Goal: Transaction & Acquisition: Download file/media

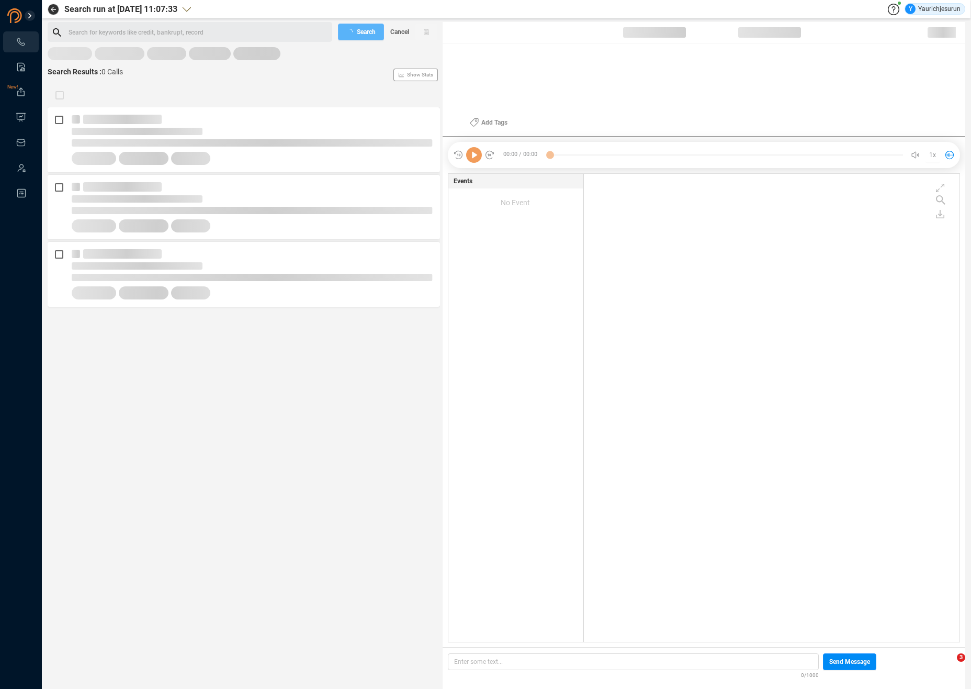
scroll to position [466, 370]
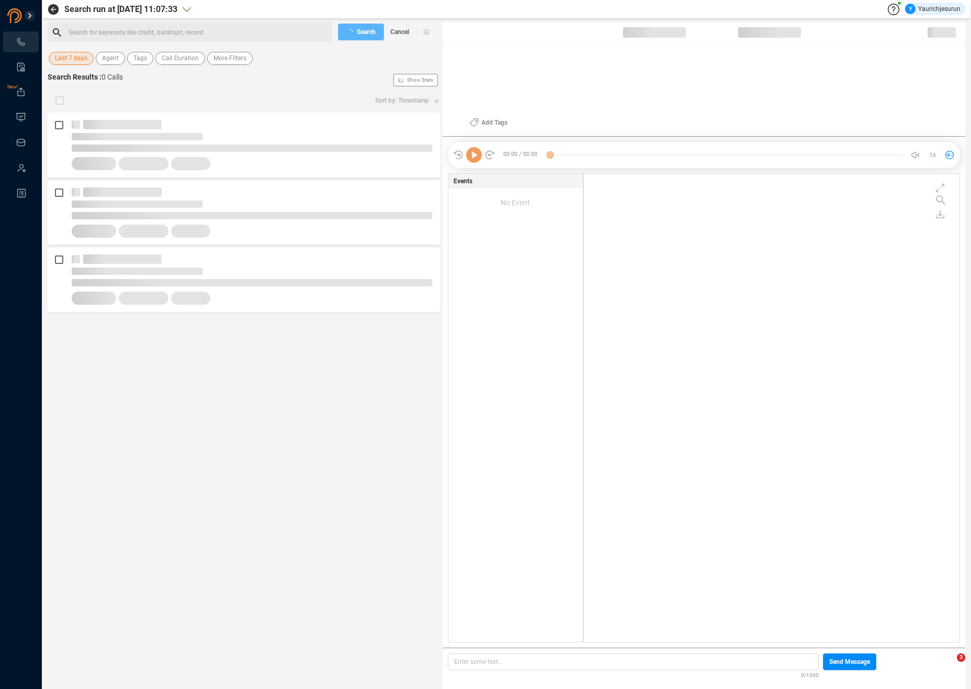
click at [76, 61] on span "Last 7 days" at bounding box center [71, 58] width 32 height 13
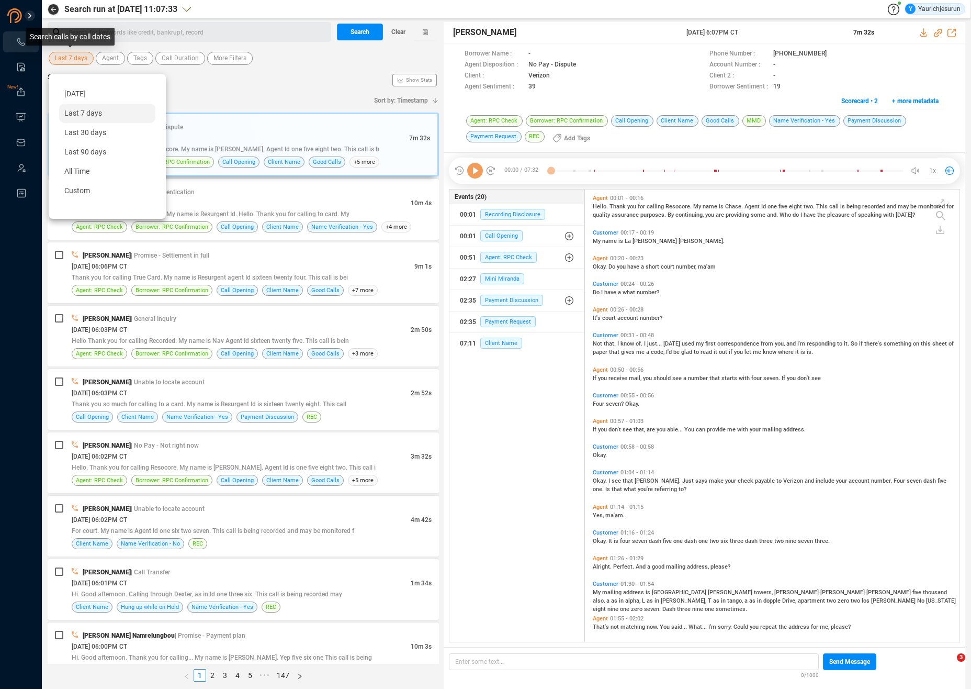
scroll to position [450, 369]
click at [86, 190] on span "Custom" at bounding box center [77, 190] width 26 height 8
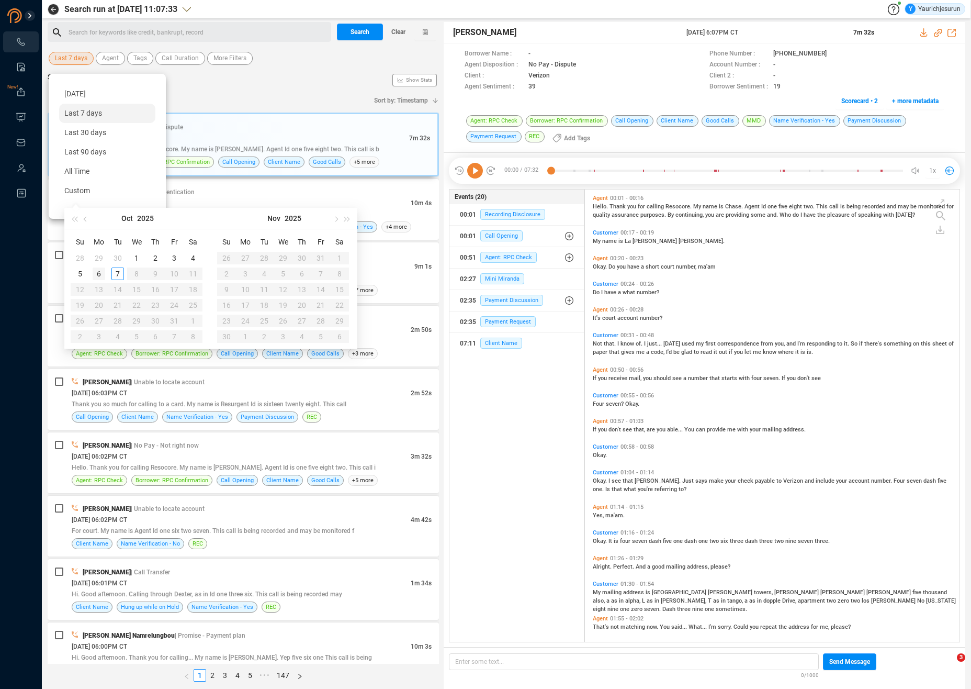
type input "[DATE]"
click at [100, 269] on div "6" at bounding box center [99, 273] width 13 height 13
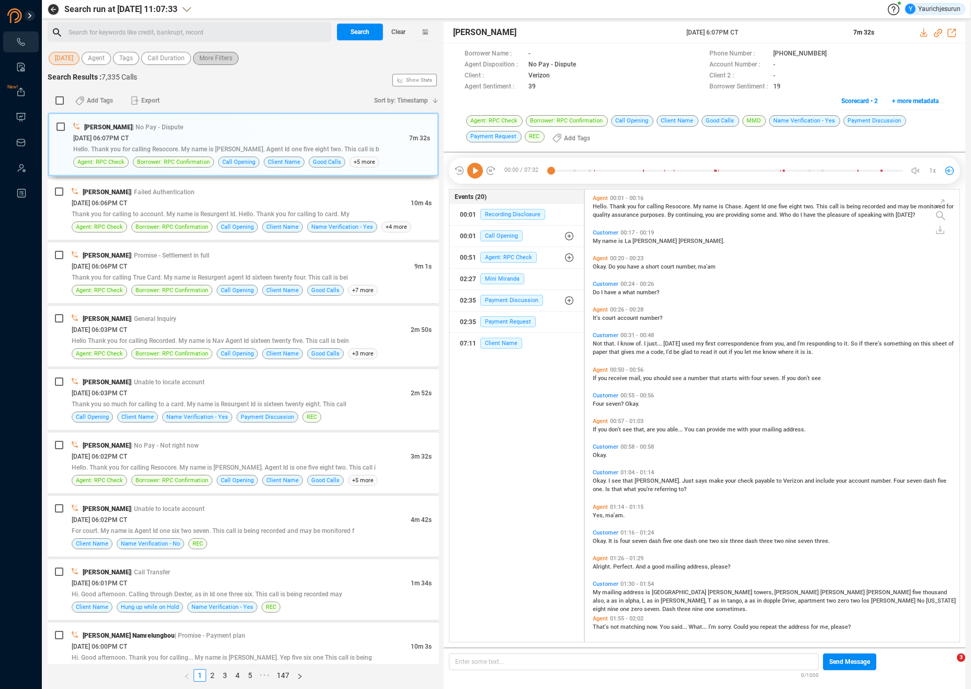
click at [205, 56] on span "More Filters" at bounding box center [215, 58] width 33 height 13
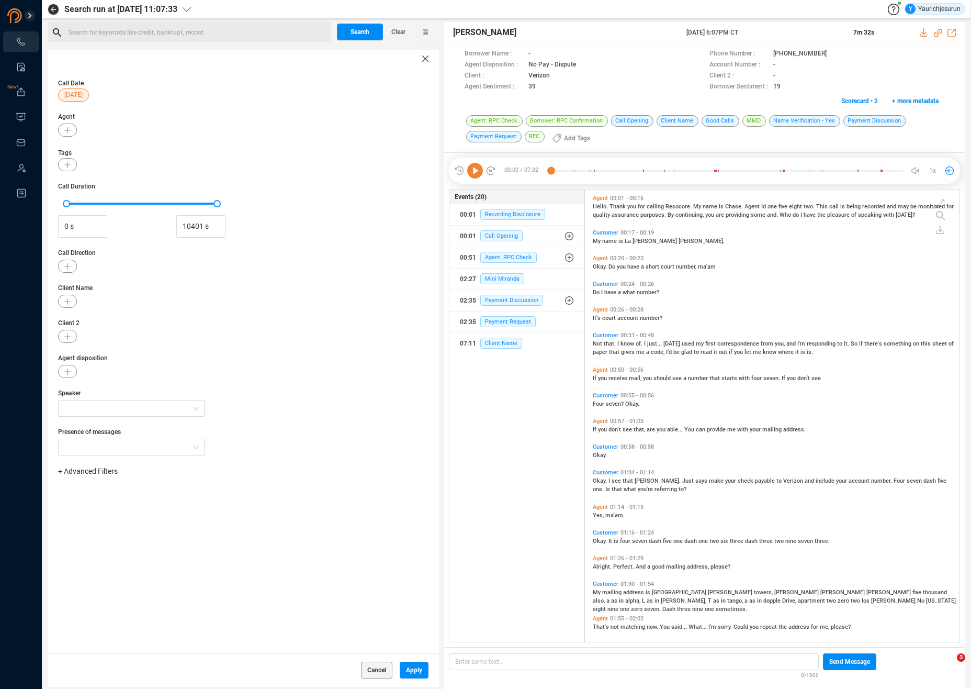
click at [106, 472] on span "+ Advanced Filters" at bounding box center [88, 471] width 60 height 8
click at [99, 558] on span "Phone Number" at bounding box center [93, 558] width 49 height 8
click at [171, 491] on div "Phone Number Enter a comma separated list ﻿" at bounding box center [243, 498] width 370 height 33
click at [156, 502] on div "Enter a comma separated list ﻿" at bounding box center [162, 504] width 199 height 22
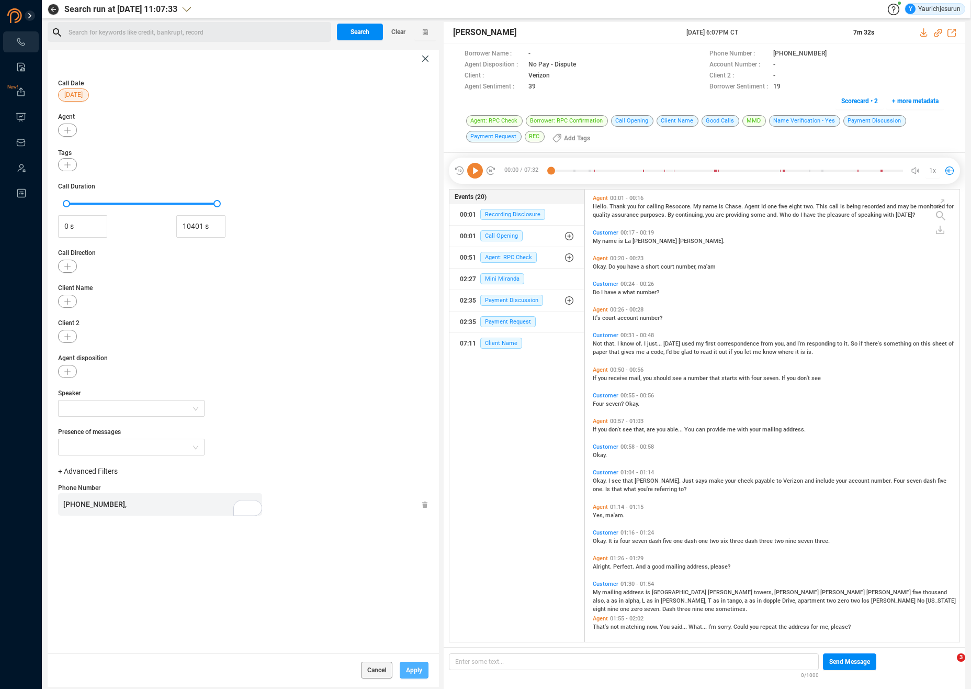
click at [409, 669] on span "Apply" at bounding box center [414, 669] width 16 height 17
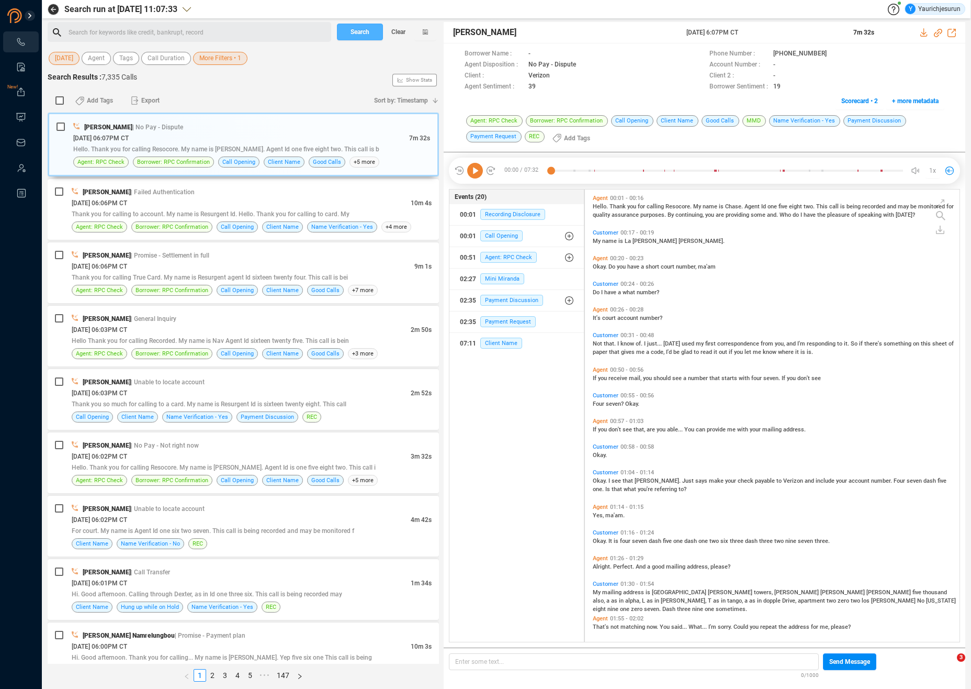
click at [368, 33] on span "Search" at bounding box center [360, 32] width 19 height 17
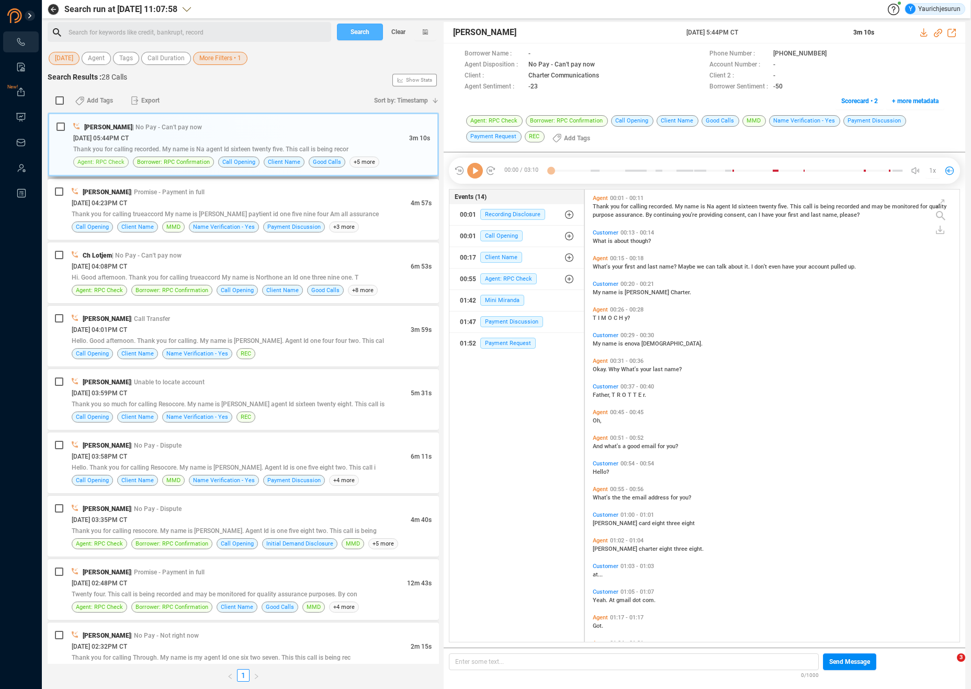
scroll to position [450, 369]
click at [60, 98] on input "checkbox" at bounding box center [59, 100] width 8 height 8
checkbox input "true"
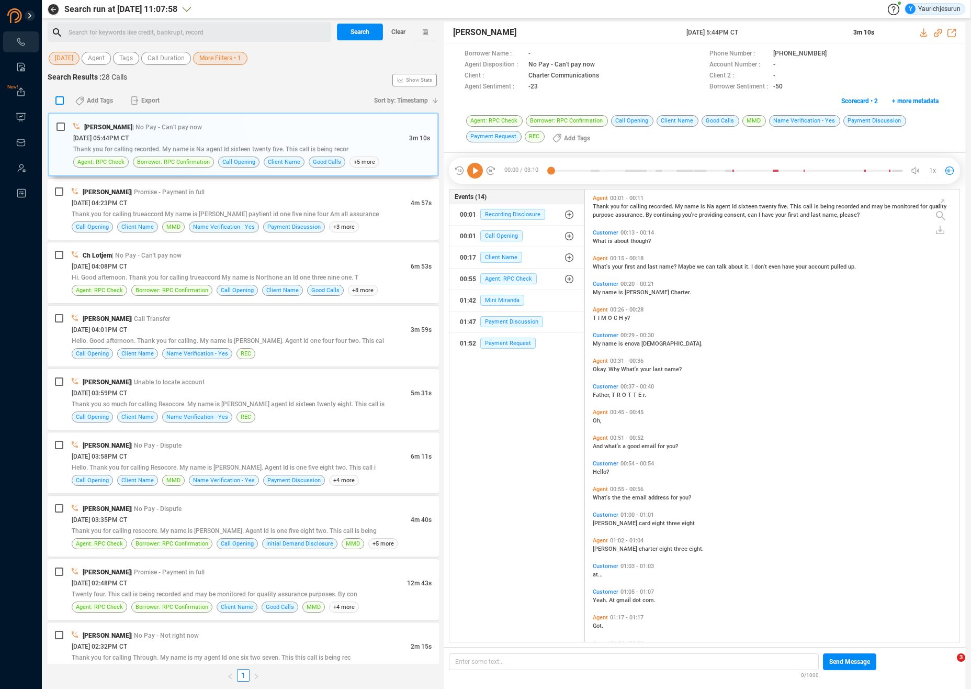
checkbox input "true"
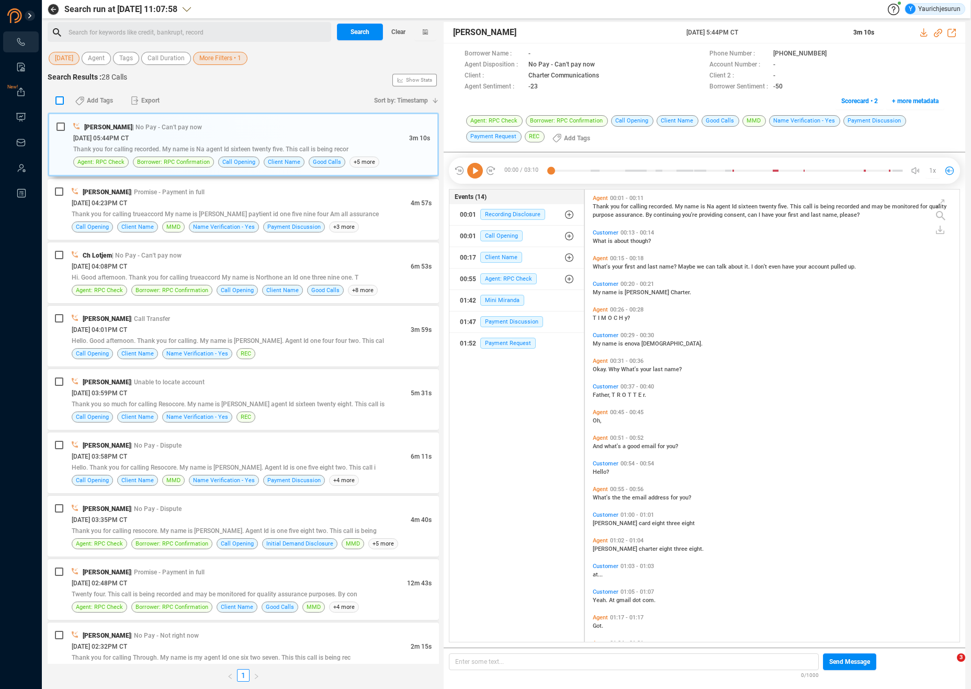
checkbox input "true"
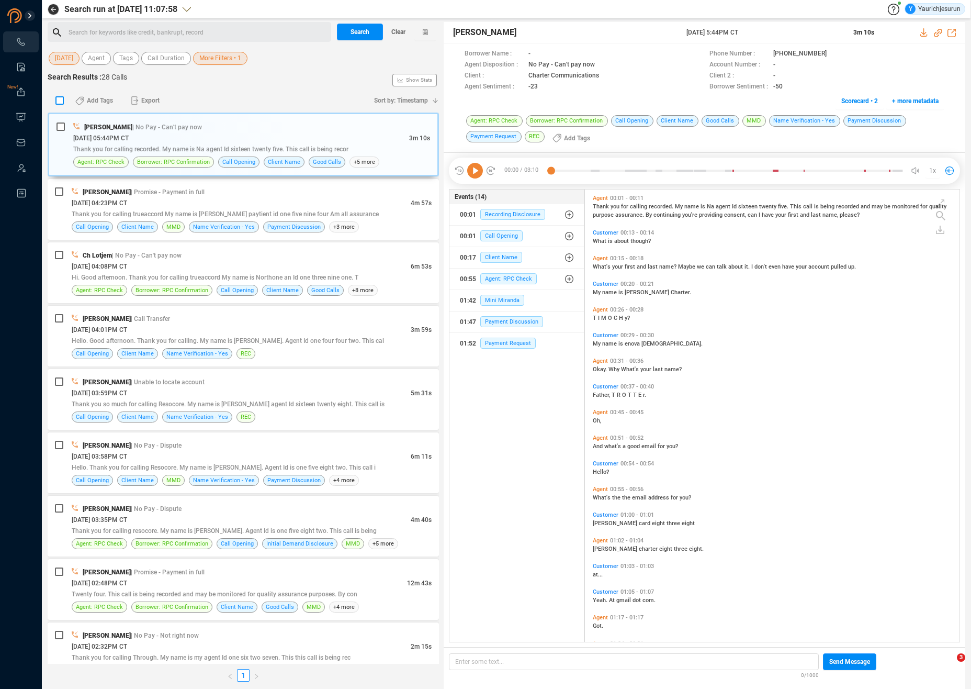
checkbox input "true"
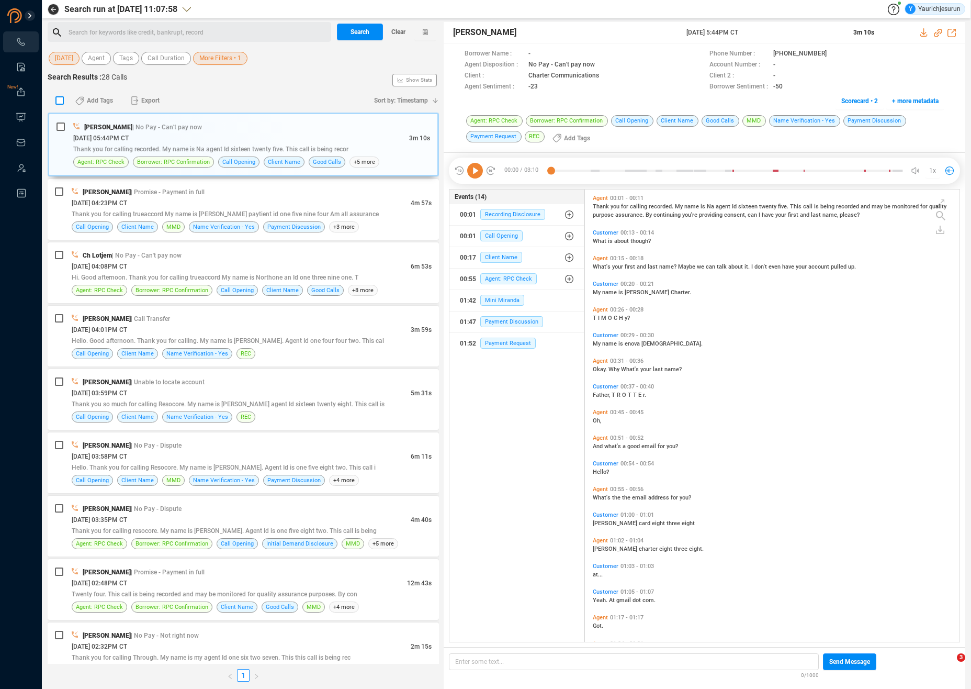
checkbox input "true"
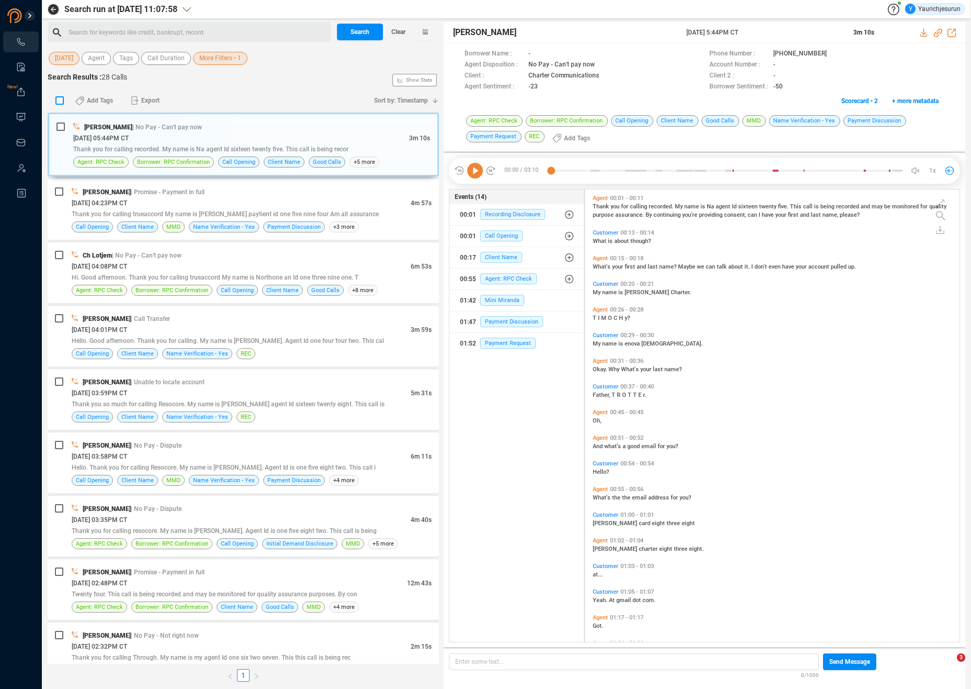
checkbox input "true"
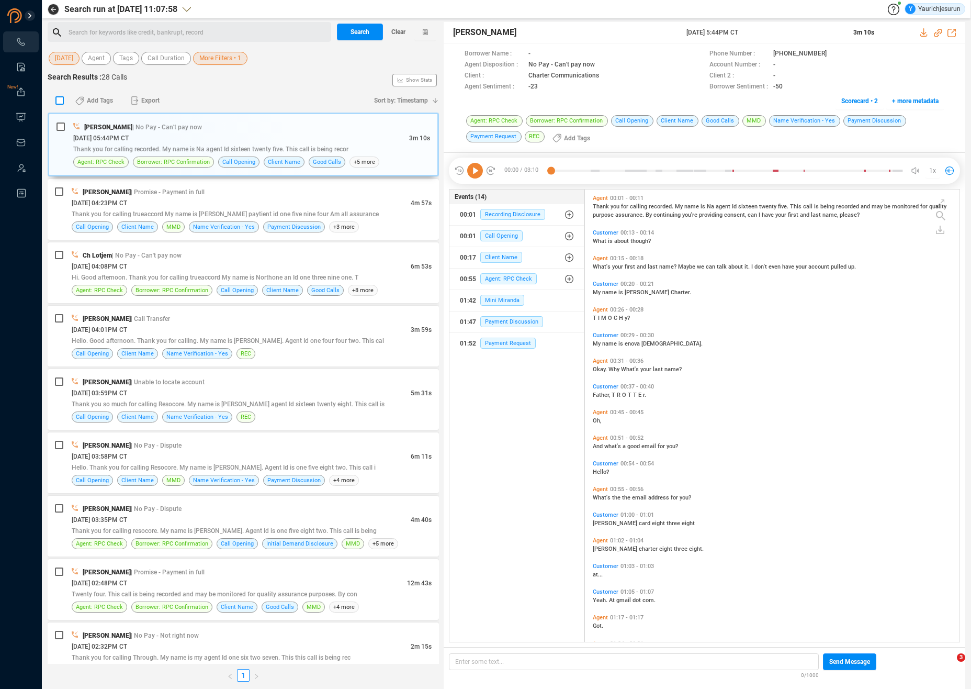
checkbox input "true"
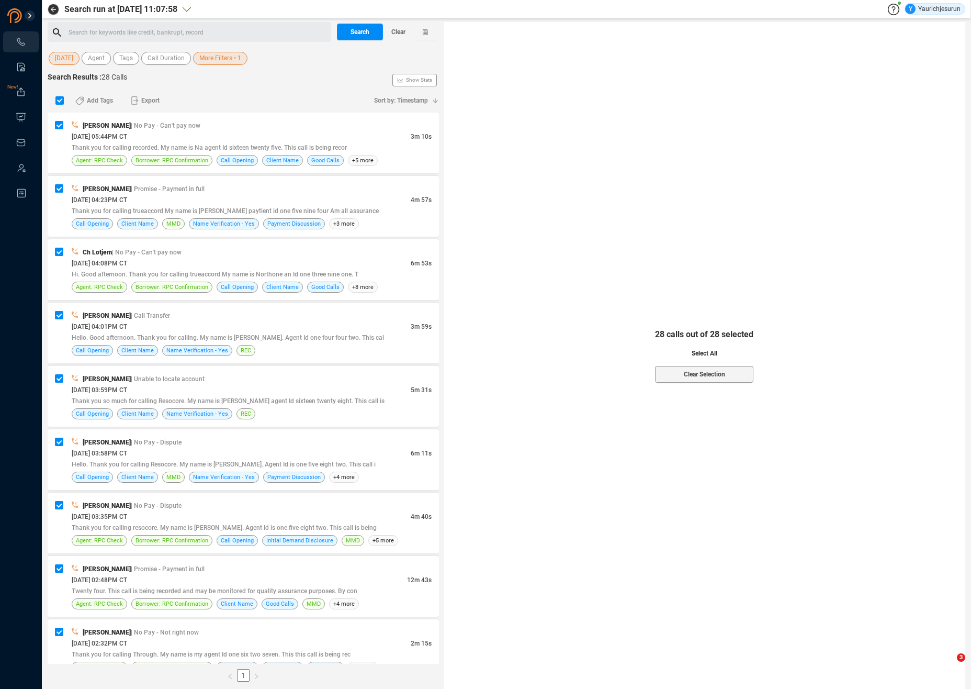
click at [723, 353] on button "Select All" at bounding box center [704, 353] width 98 height 17
click at [137, 99] on icon "button" at bounding box center [134, 100] width 7 height 8
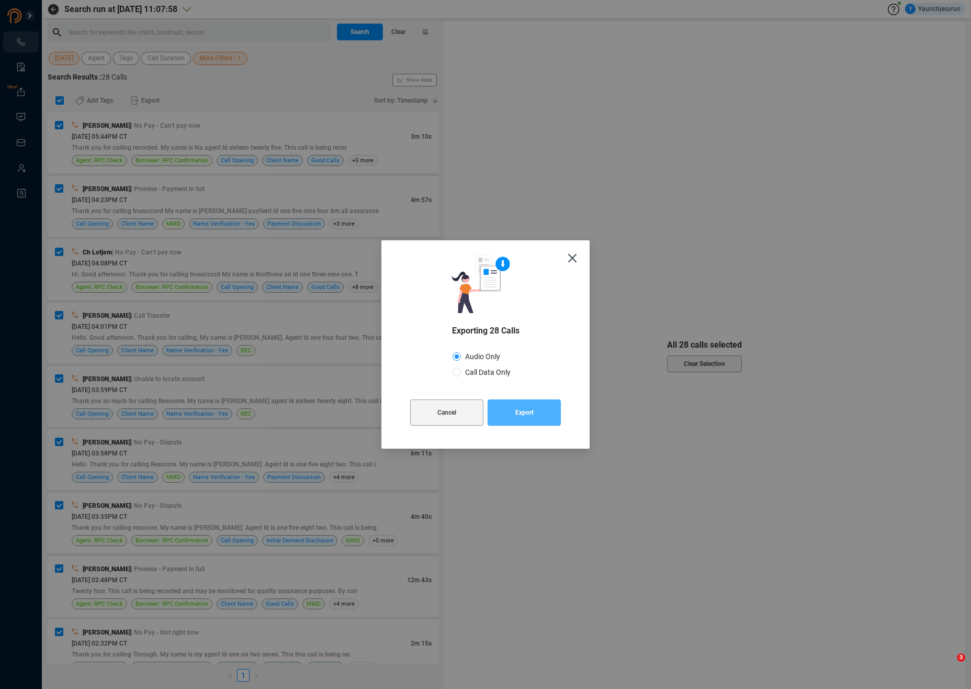
click at [499, 415] on button "Export" at bounding box center [524, 412] width 73 height 26
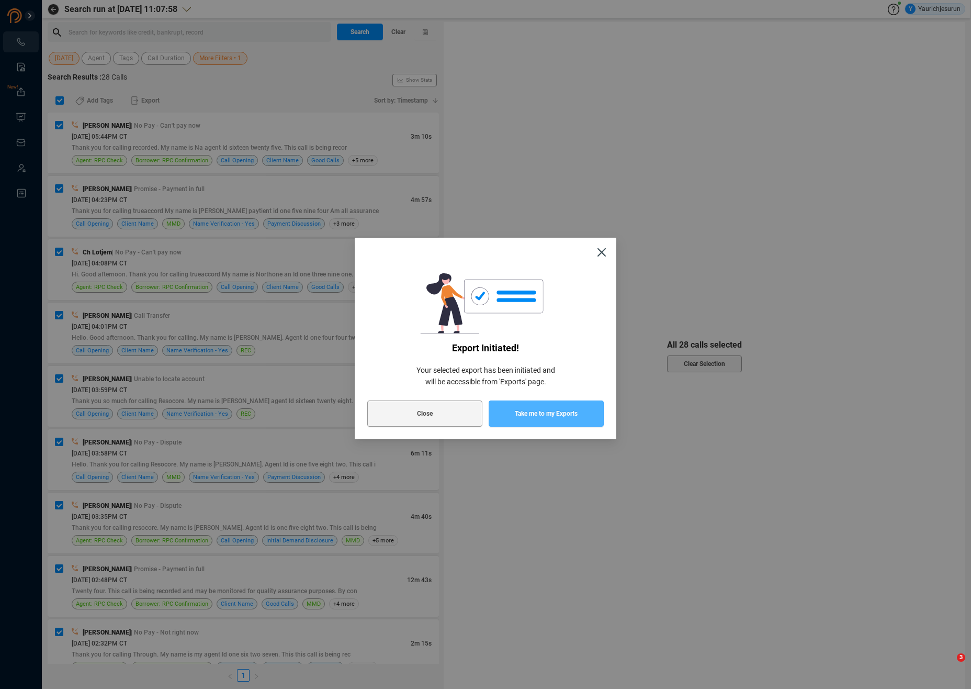
click at [522, 406] on span "Take me to my Exports" at bounding box center [546, 413] width 63 height 26
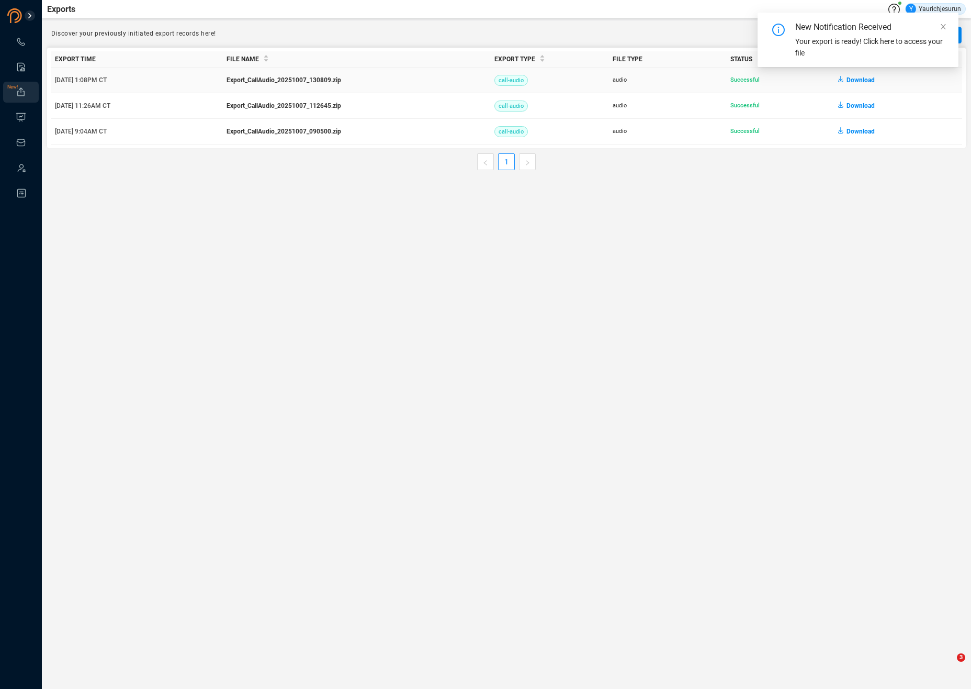
click at [853, 81] on span "Download" at bounding box center [861, 80] width 28 height 17
